Goal: Task Accomplishment & Management: Manage account settings

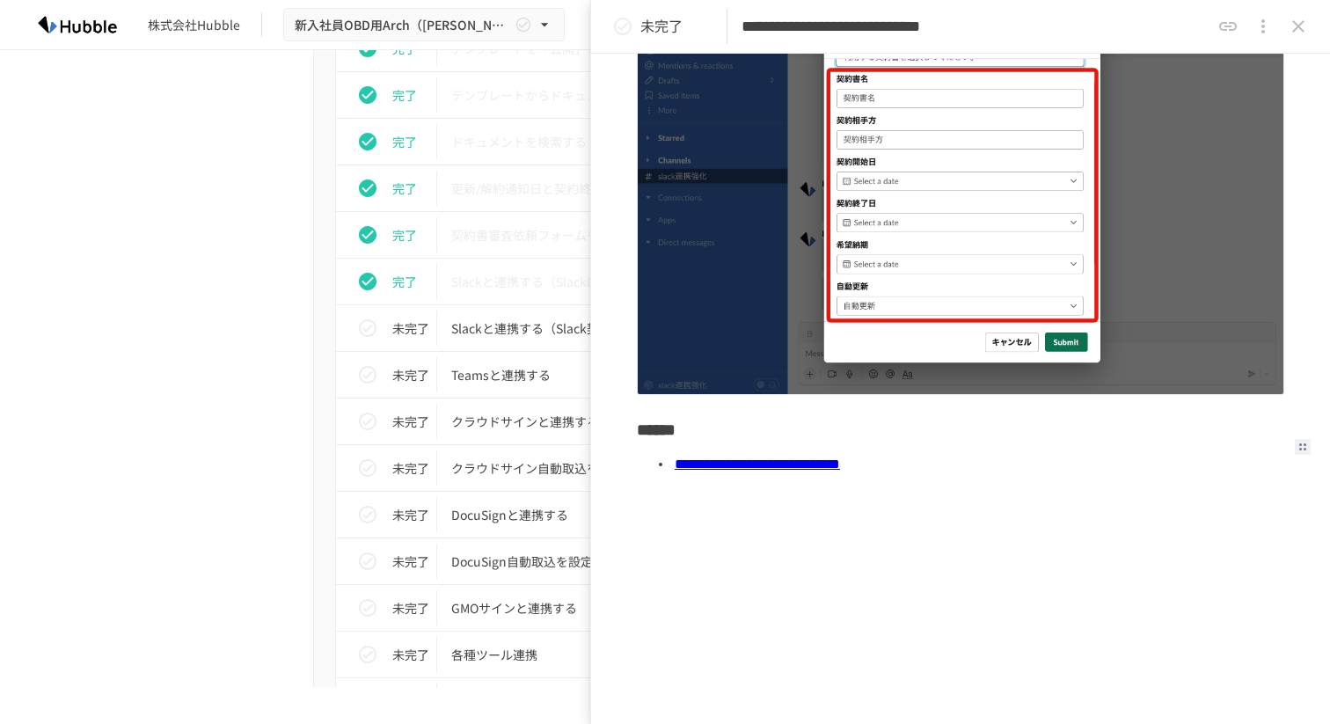
scroll to position [341, 0]
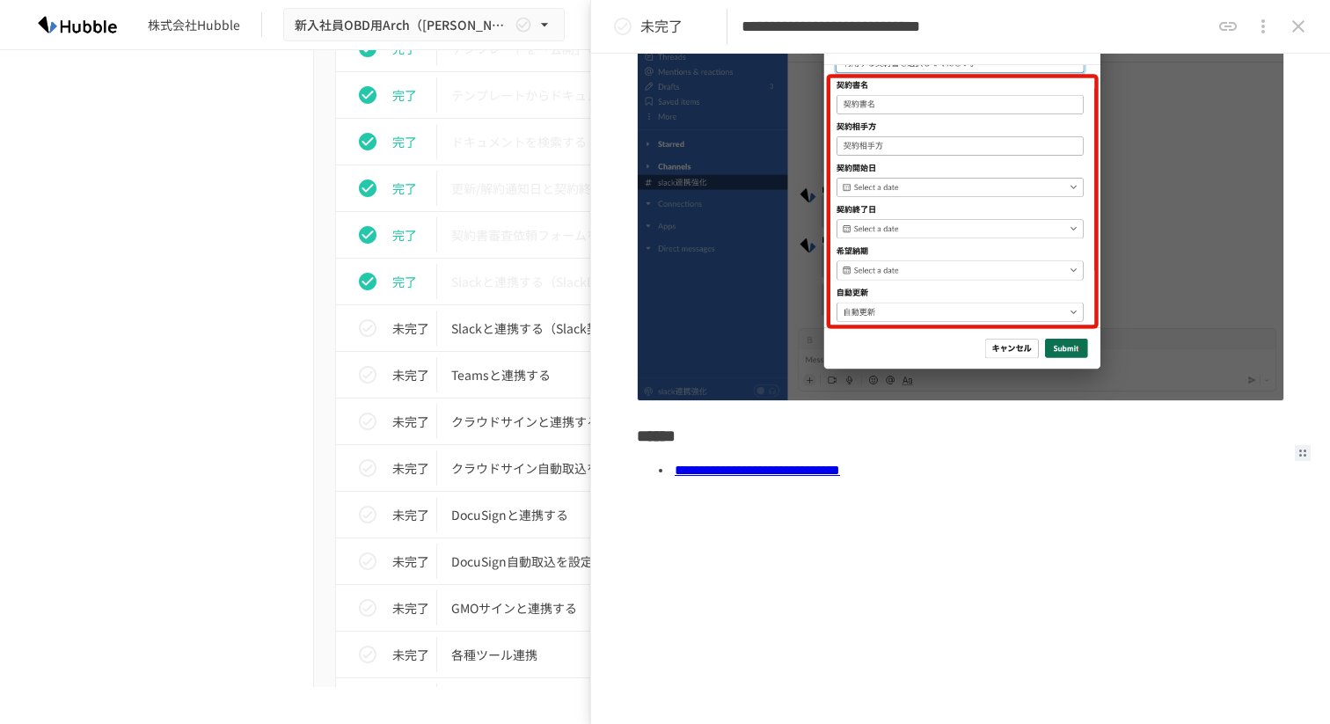
click at [1306, 25] on icon "close drawer" at bounding box center [1298, 26] width 21 height 21
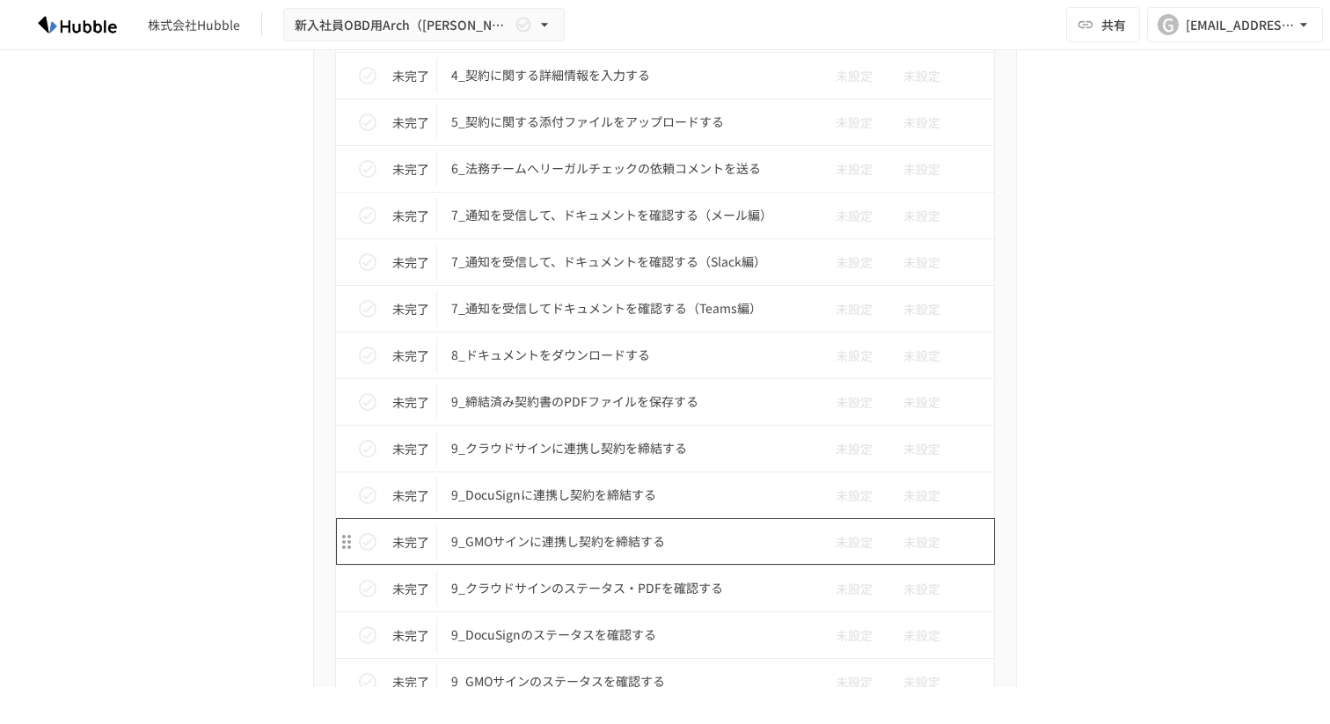
scroll to position [3402, 0]
click at [648, 496] on p "9_DocuSignに連携し契約を締結する" at bounding box center [628, 497] width 354 height 22
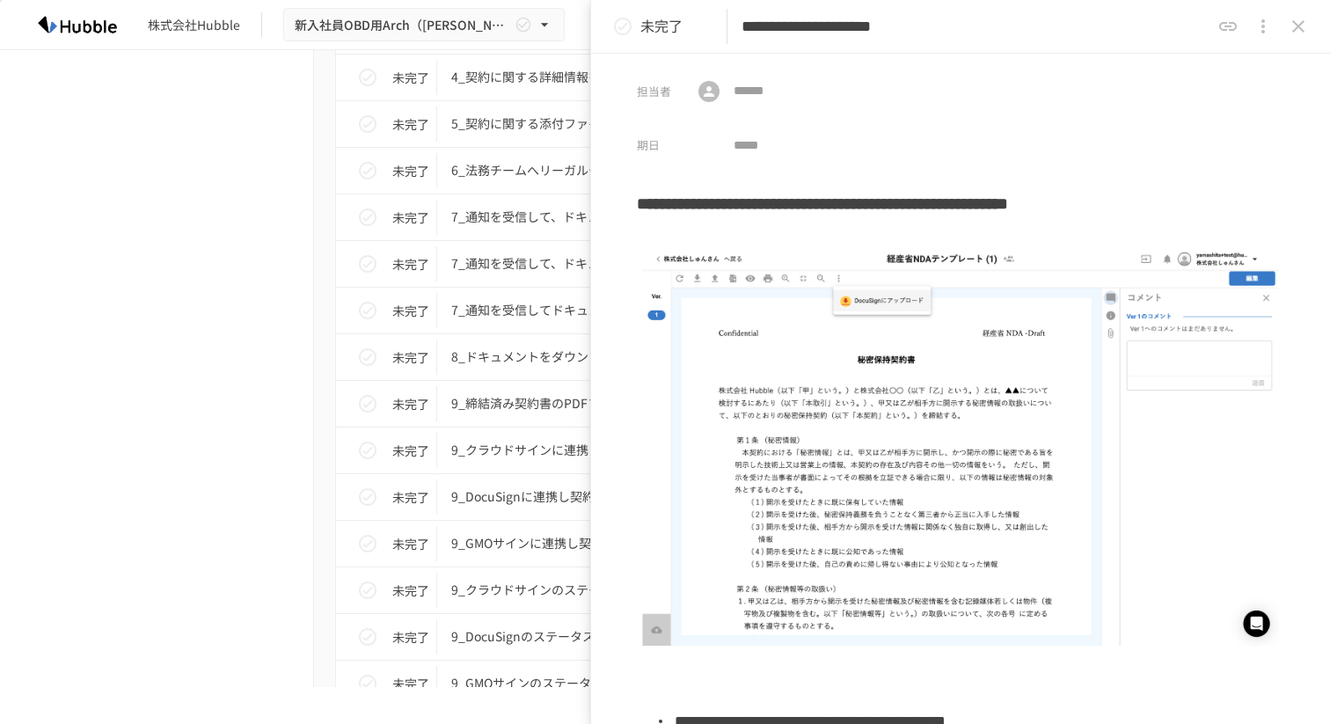
click at [1317, 32] on div "**********" at bounding box center [960, 27] width 739 height 54
click at [1306, 33] on icon "close drawer" at bounding box center [1298, 26] width 21 height 21
